Goal: Information Seeking & Learning: Check status

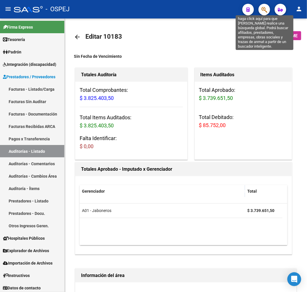
click at [264, 10] on icon "button" at bounding box center [264, 9] width 6 height 7
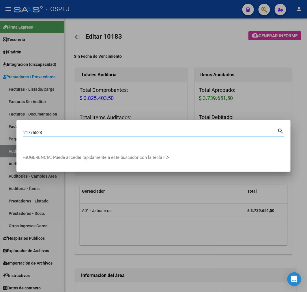
type input "21775528"
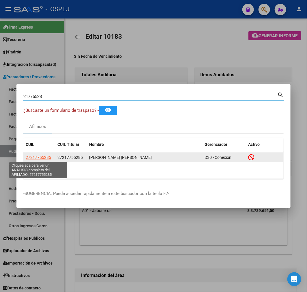
click at [44, 159] on span "27217755285" at bounding box center [38, 157] width 25 height 5
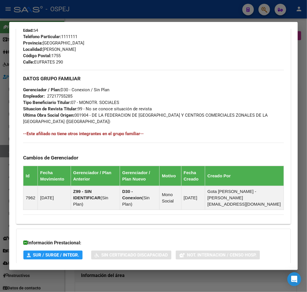
scroll to position [340, 0]
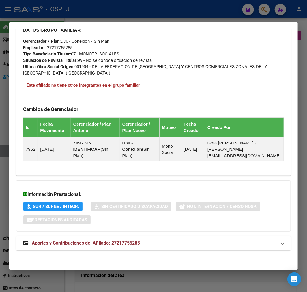
click at [128, 241] on span "Aportes y Contribuciones del Afiliado: 27217755285" at bounding box center [86, 242] width 108 height 5
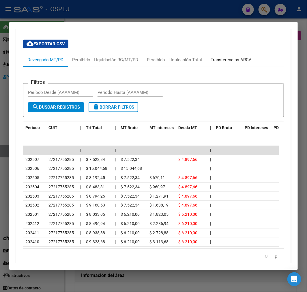
click at [238, 57] on div "Transferencias ARCA" at bounding box center [230, 60] width 41 height 6
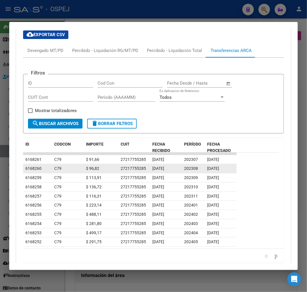
scroll to position [592, 0]
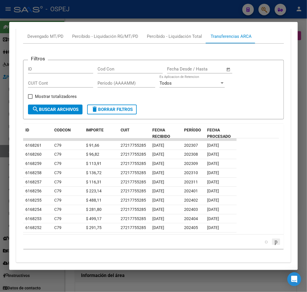
click at [274, 240] on icon "go to next page" at bounding box center [276, 241] width 5 height 7
click at [264, 240] on icon "go to previous page" at bounding box center [266, 241] width 5 height 7
click at [274, 244] on link "go to next page" at bounding box center [276, 241] width 8 height 6
click at [274, 241] on icon "go to next page" at bounding box center [276, 241] width 5 height 7
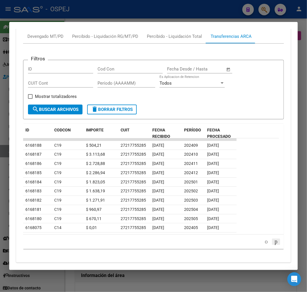
click at [274, 242] on icon "go to next page" at bounding box center [276, 241] width 5 height 7
click at [189, 129] on span "PERÍODO" at bounding box center [192, 129] width 17 height 5
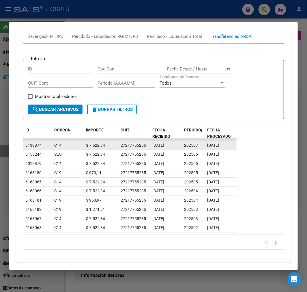
click at [93, 143] on span "$ 7.522,34" at bounding box center [95, 145] width 19 height 5
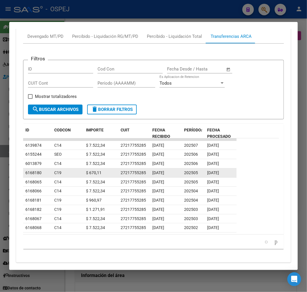
click at [206, 169] on datatable-body-cell "[DATE]" at bounding box center [221, 172] width 32 height 9
click at [206, 168] on datatable-body-cell "[DATE]" at bounding box center [221, 172] width 32 height 9
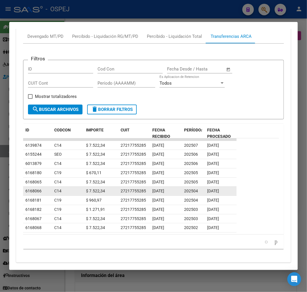
click at [221, 195] on datatable-body-cell "[DATE]" at bounding box center [221, 190] width 32 height 9
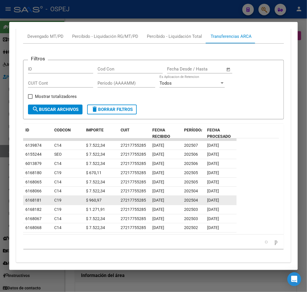
click at [221, 195] on datatable-scroller "6139874 C14 $ 7.522,34 27217755285 [DATE] 202507 [DATE] 6155244 SEO $ 7.522,34 …" at bounding box center [151, 185] width 256 height 94
click at [221, 195] on datatable-body-cell "[DATE]" at bounding box center [221, 199] width 32 height 9
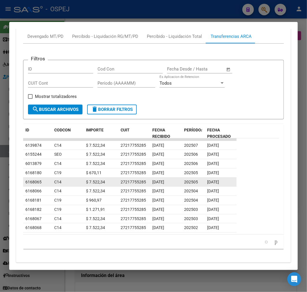
click at [98, 177] on datatable-body-cell "$ 7.522,34" at bounding box center [101, 181] width 35 height 9
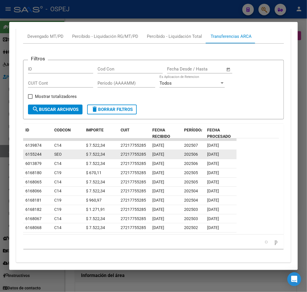
click at [69, 155] on div "SEO" at bounding box center [62, 154] width 16 height 7
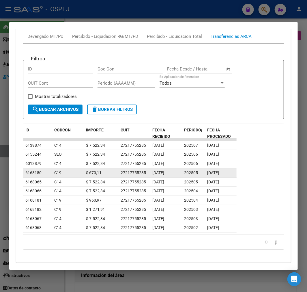
click at [71, 171] on datatable-body-cell "C19" at bounding box center [62, 172] width 20 height 9
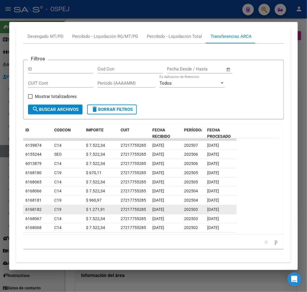
click at [74, 213] on datatable-body-cell at bounding box center [78, 209] width 12 height 9
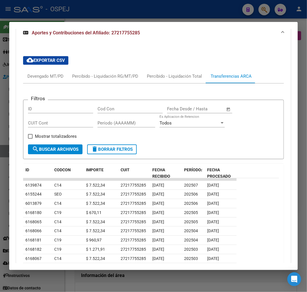
scroll to position [604, 0]
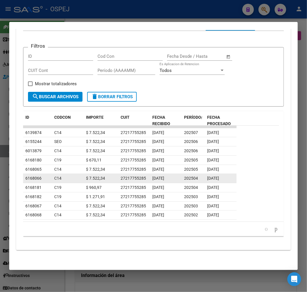
click at [190, 180] on div "202504" at bounding box center [193, 178] width 18 height 7
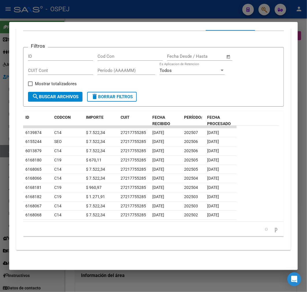
click at [266, 235] on div "179.769.313.486.231.570.000.000.000.000.000.000.000.000.000.000.000.000.000.000…" at bounding box center [153, 228] width 261 height 14
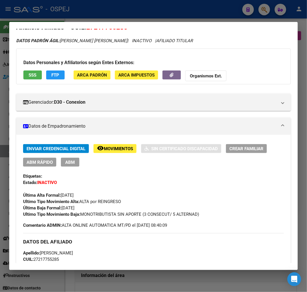
scroll to position [0, 0]
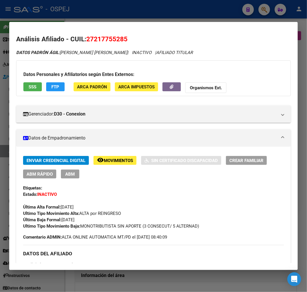
click at [29, 89] on span "SSS" at bounding box center [33, 86] width 8 height 5
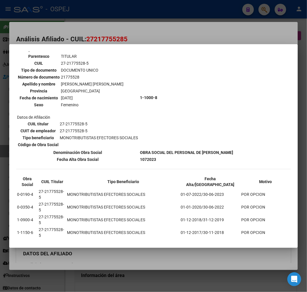
scroll to position [62, 0]
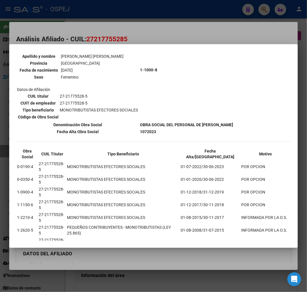
click at [149, 274] on td "PEQUEÑOS CONTRIBUYENTES - MONOTRIBUTISTAS (LEY 25.865)" at bounding box center [123, 280] width 113 height 12
click at [114, 274] on td "PEQUEÑOS CONTRIBUYENTES - MONOTRIBUTISTAS (LEY 25.865)" at bounding box center [123, 280] width 113 height 12
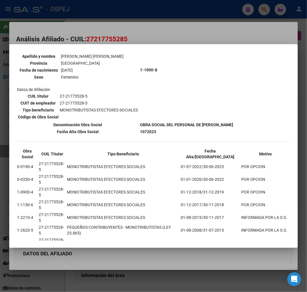
drag, startPoint x: 114, startPoint y: 212, endPoint x: 148, endPoint y: 211, distance: 34.9
click at [148, 274] on td "PEQUEÑOS CONTRIBUYENTES - MONOTRIBUTISTAS (LEY 25.865)" at bounding box center [123, 280] width 113 height 12
click at [168, 259] on div at bounding box center [153, 146] width 307 height 292
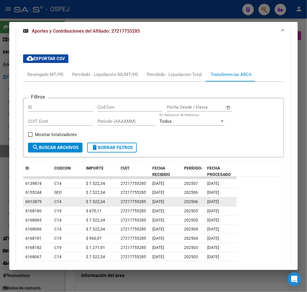
scroll to position [604, 0]
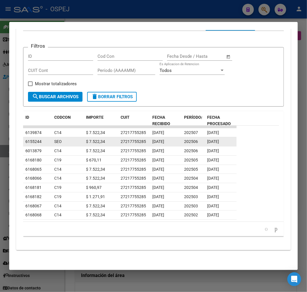
click at [70, 141] on datatable-body-cell "SEO" at bounding box center [62, 141] width 20 height 9
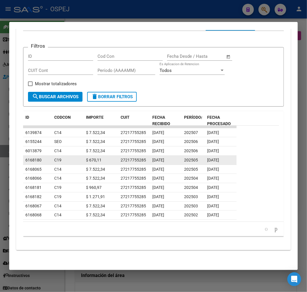
click at [68, 160] on div "C19" at bounding box center [62, 160] width 16 height 7
click at [74, 162] on datatable-body-cell at bounding box center [78, 159] width 12 height 9
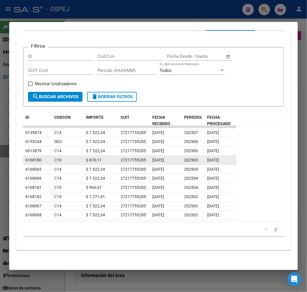
click at [74, 162] on datatable-body-cell at bounding box center [78, 159] width 12 height 9
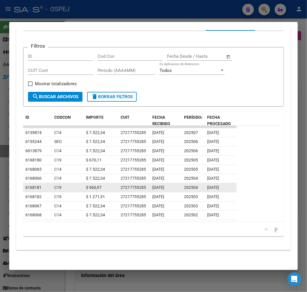
click at [74, 189] on datatable-body-cell at bounding box center [78, 187] width 12 height 9
click at [70, 188] on datatable-body-cell "C19" at bounding box center [62, 187] width 20 height 9
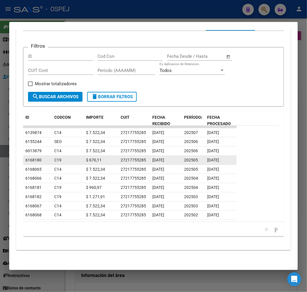
click at [79, 164] on datatable-body-cell at bounding box center [78, 159] width 12 height 9
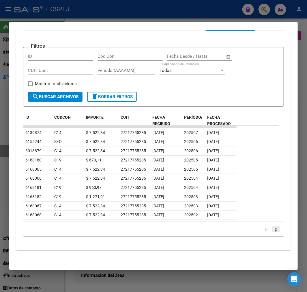
click at [274, 228] on icon "go to next page" at bounding box center [276, 228] width 5 height 7
click at [274, 228] on link "go to next page" at bounding box center [276, 228] width 8 height 6
click at [264, 229] on icon "go to previous page" at bounding box center [266, 228] width 5 height 7
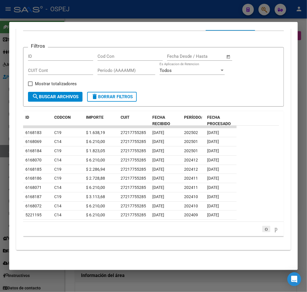
click at [264, 228] on icon "go to previous page" at bounding box center [266, 228] width 5 height 7
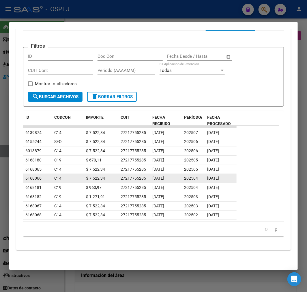
click at [160, 175] on div "[DATE]" at bounding box center [165, 178] width 27 height 7
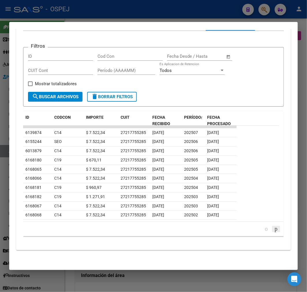
click at [274, 229] on icon "go to next page" at bounding box center [276, 228] width 5 height 7
click at [273, 228] on link "go to next page" at bounding box center [276, 228] width 8 height 6
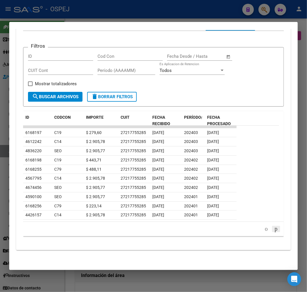
click at [272, 228] on link "go to next page" at bounding box center [276, 228] width 8 height 6
click at [264, 231] on icon "go to previous page" at bounding box center [266, 228] width 5 height 7
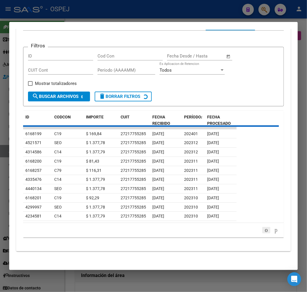
click at [255, 231] on div "179.769.313.486.231.570.000.000.000.000.000.000.000.000.000.000.000.000.000.000…" at bounding box center [153, 230] width 261 height 14
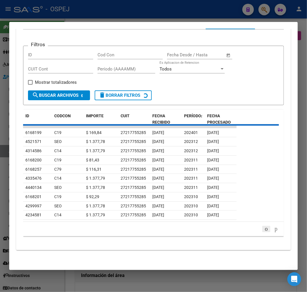
click at [264, 231] on icon "go to previous page" at bounding box center [266, 228] width 5 height 7
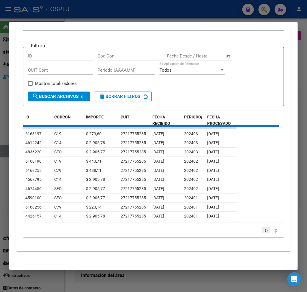
click at [255, 231] on div "179.769.313.486.231.570.000.000.000.000.000.000.000.000.000.000.000.000.000.000…" at bounding box center [153, 230] width 261 height 14
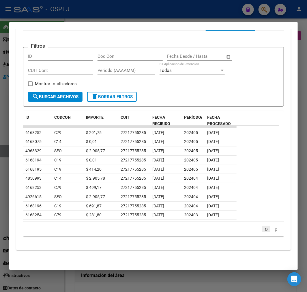
click at [264, 231] on icon "go to previous page" at bounding box center [266, 228] width 5 height 7
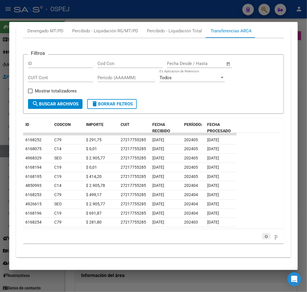
click at [255, 231] on div "179.769.313.486.231.570.000.000.000.000.000.000.000.000.000.000.000.000.000.000…" at bounding box center [153, 236] width 261 height 14
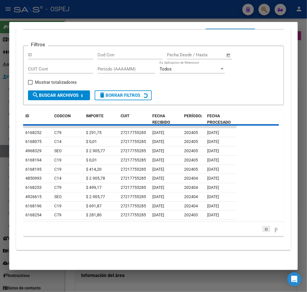
click at [264, 231] on icon "go to previous page" at bounding box center [266, 228] width 5 height 7
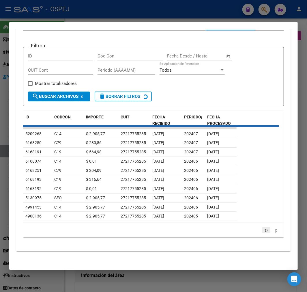
click at [255, 231] on div "179.769.313.486.231.570.000.000.000.000.000.000.000.000.000.000.000.000.000.000…" at bounding box center [153, 230] width 261 height 14
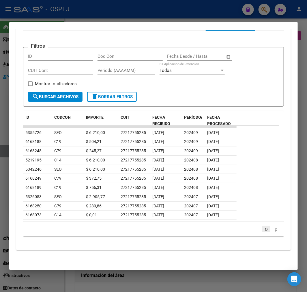
click at [264, 231] on icon "go to previous page" at bounding box center [266, 228] width 5 height 7
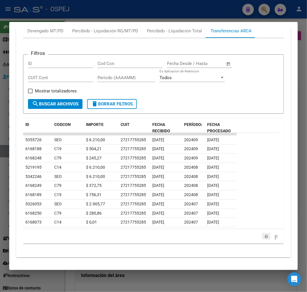
click at [255, 231] on div "179.769.313.486.231.570.000.000.000.000.000.000.000.000.000.000.000.000.000.000…" at bounding box center [153, 236] width 261 height 14
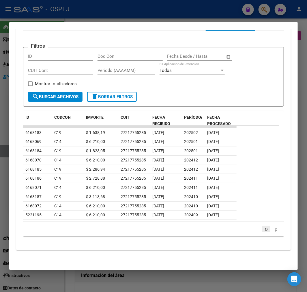
click at [264, 231] on icon "go to previous page" at bounding box center [266, 228] width 5 height 7
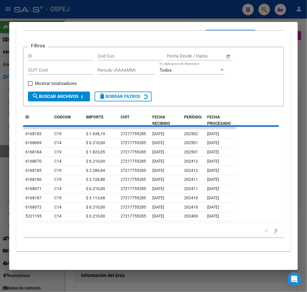
click at [255, 231] on div "179.769.313.486.231.570.000.000.000.000.000.000.000.000.000.000.000.000.000.000…" at bounding box center [153, 230] width 261 height 14
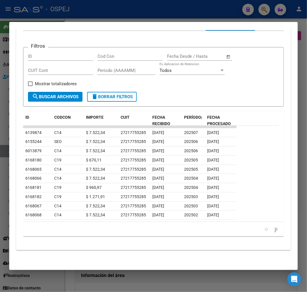
click at [264, 231] on icon "go to previous page" at bounding box center [266, 228] width 5 height 7
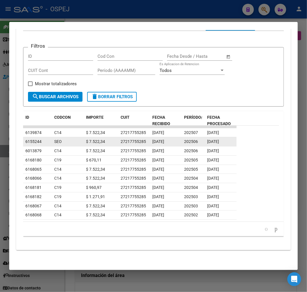
click at [164, 143] on span "[DATE]" at bounding box center [158, 141] width 12 height 5
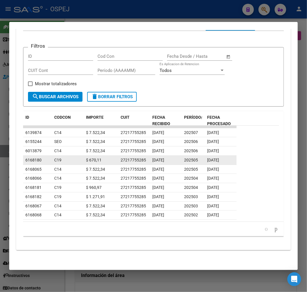
click at [195, 155] on datatable-body-cell "202505" at bounding box center [193, 159] width 23 height 9
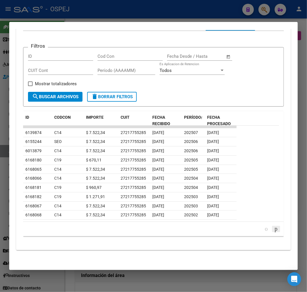
click at [273, 230] on link "go to next page" at bounding box center [276, 228] width 8 height 6
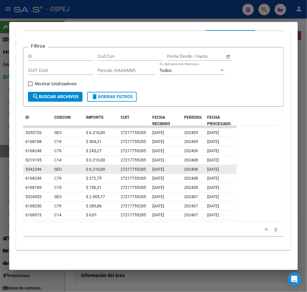
click at [196, 169] on span "202408" at bounding box center [191, 169] width 14 height 5
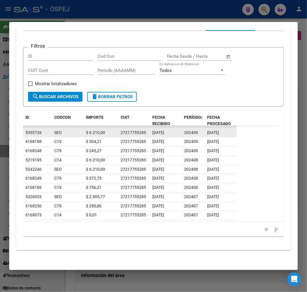
click at [200, 132] on div "202409" at bounding box center [193, 132] width 18 height 7
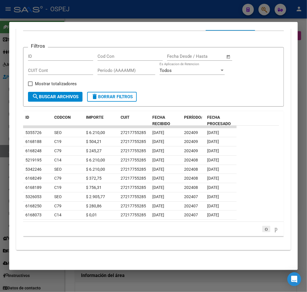
click at [264, 226] on icon "go to previous page" at bounding box center [266, 228] width 5 height 7
click at [264, 227] on icon "go to previous page" at bounding box center [266, 228] width 5 height 7
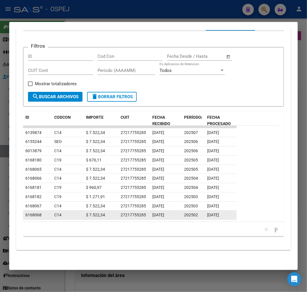
click at [197, 217] on div "202502" at bounding box center [193, 214] width 18 height 7
click at [197, 212] on span "202502" at bounding box center [191, 214] width 14 height 5
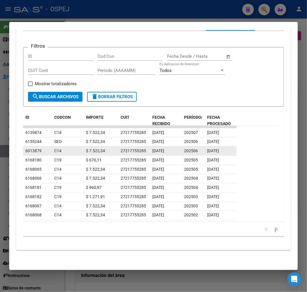
drag, startPoint x: 197, startPoint y: 212, endPoint x: 202, endPoint y: 151, distance: 61.6
click at [202, 151] on datatable-scroller "6139874 C14 $ 7.522,34 27217755285 [DATE] 202507 [DATE] 6155244 SEO $ 7.522,34 …" at bounding box center [151, 172] width 256 height 94
click at [202, 151] on datatable-body-cell "202506" at bounding box center [193, 150] width 23 height 9
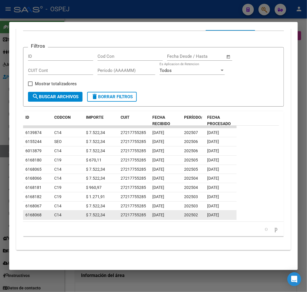
drag, startPoint x: 202, startPoint y: 151, endPoint x: 205, endPoint y: 215, distance: 64.1
click at [205, 215] on datatable-scroller "6139874 C14 $ 7.522,34 27217755285 [DATE] 202507 [DATE] 6155244 SEO $ 7.522,34 …" at bounding box center [151, 172] width 256 height 94
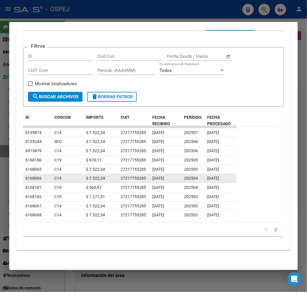
click at [219, 181] on datatable-body-cell "[DATE]" at bounding box center [221, 178] width 32 height 9
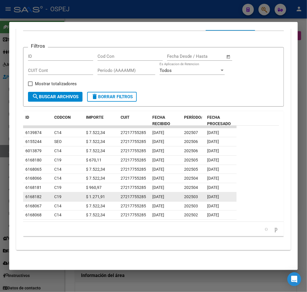
click at [219, 198] on span "[DATE]" at bounding box center [213, 196] width 12 height 5
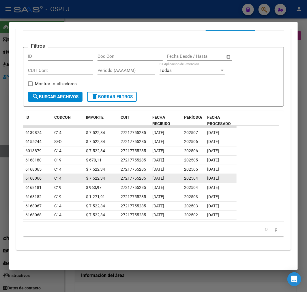
click at [218, 181] on div "[DATE]" at bounding box center [220, 178] width 27 height 7
